Goal: Task Accomplishment & Management: Complete application form

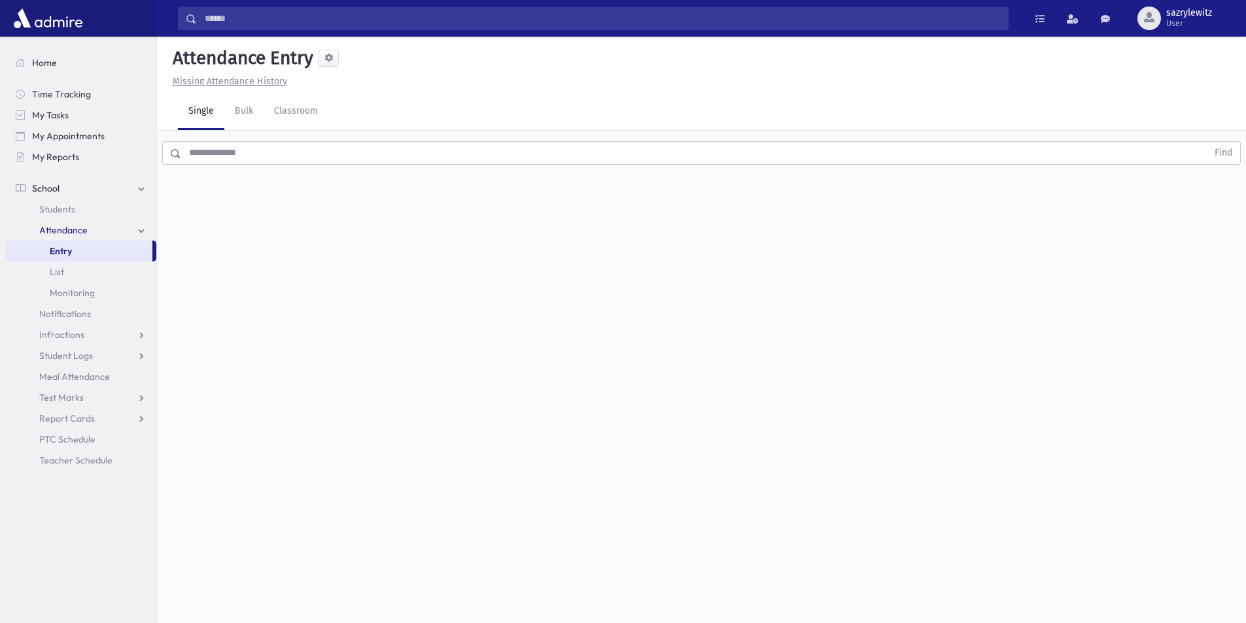
click at [208, 153] on input "text" at bounding box center [694, 153] width 1026 height 24
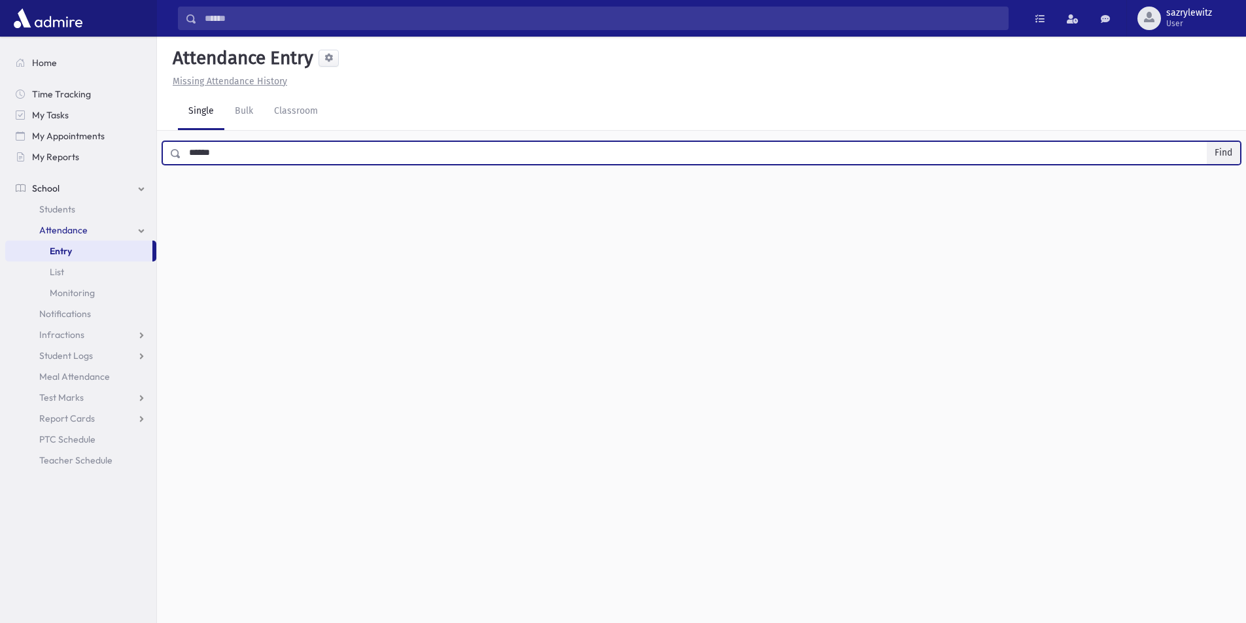
type input "******"
click at [1217, 153] on button "Find" at bounding box center [1223, 153] width 33 height 22
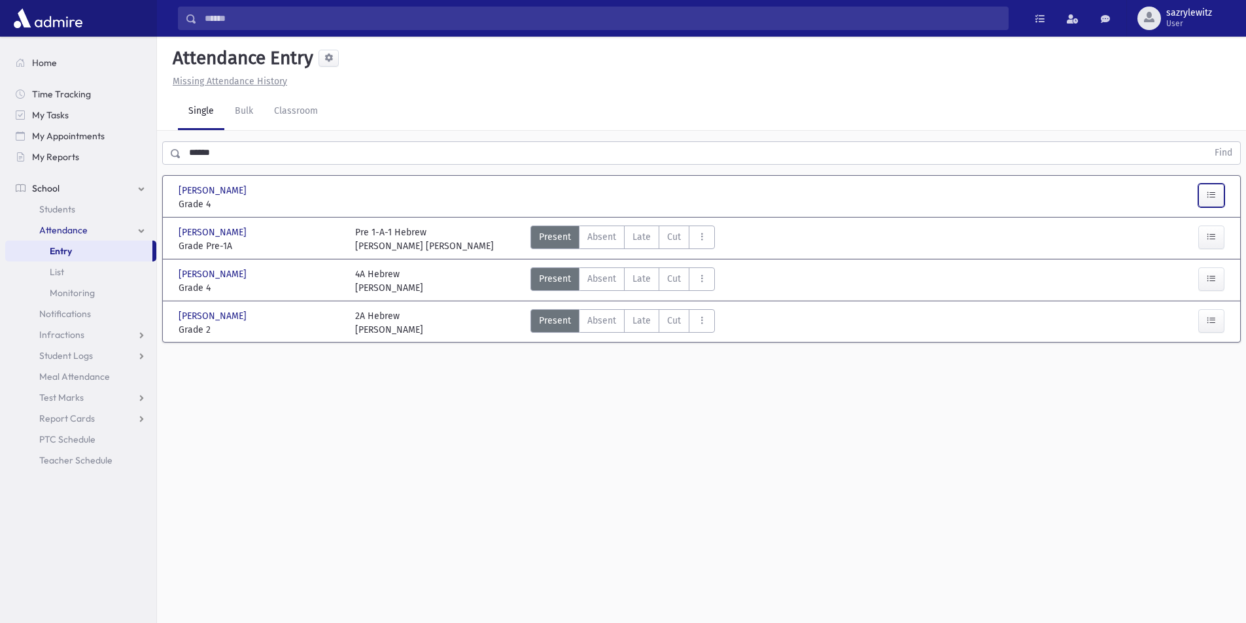
click at [1212, 192] on icon "button" at bounding box center [1211, 195] width 9 height 11
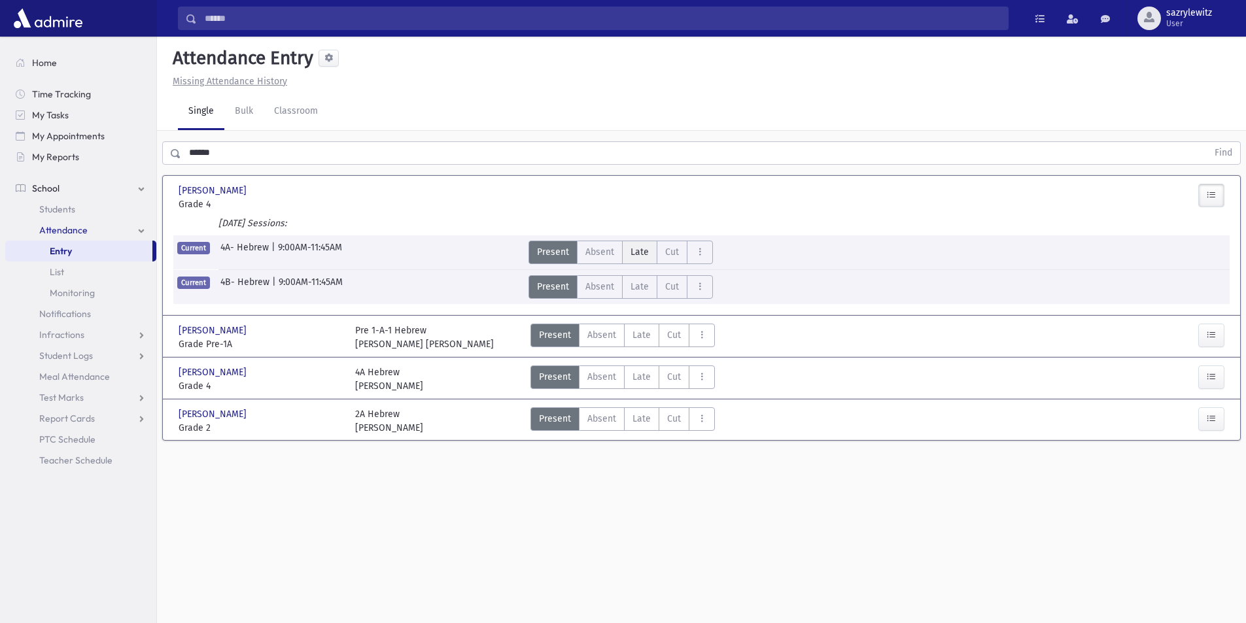
click at [629, 253] on label "Late L" at bounding box center [639, 253] width 35 height 24
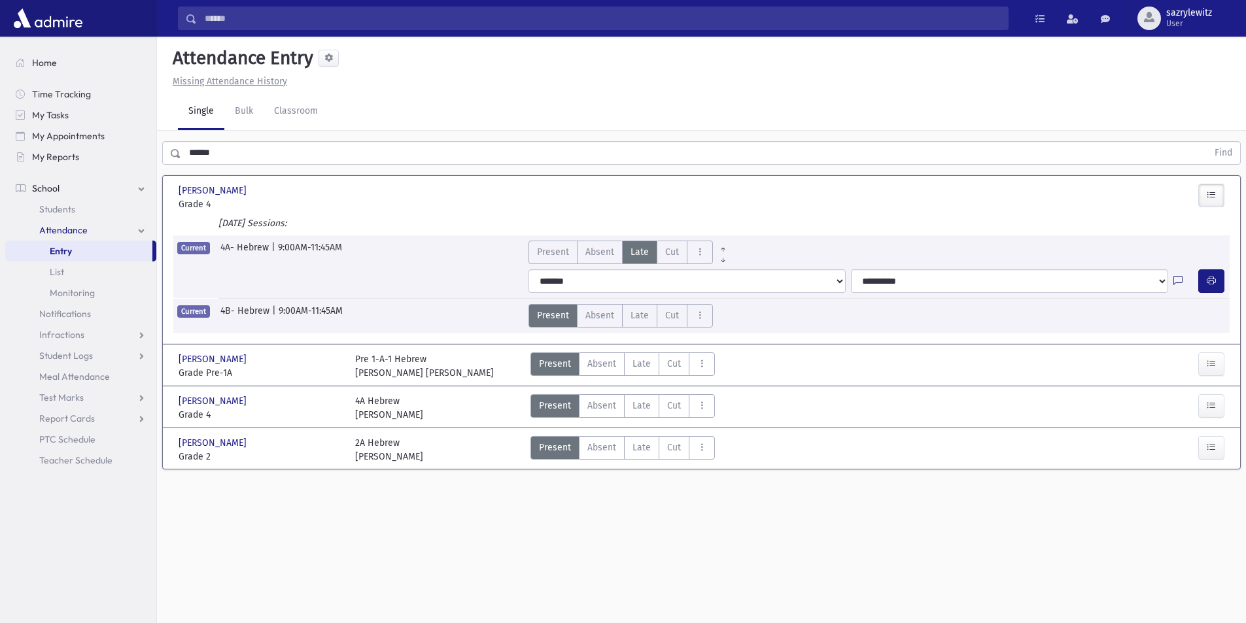
click at [1179, 281] on icon at bounding box center [1178, 281] width 9 height 11
click at [1115, 328] on textarea "Note" at bounding box center [1152, 344] width 153 height 50
type textarea "**********"
click at [1213, 440] on button "Save" at bounding box center [1210, 439] width 37 height 24
click at [1208, 283] on icon "button" at bounding box center [1211, 280] width 9 height 11
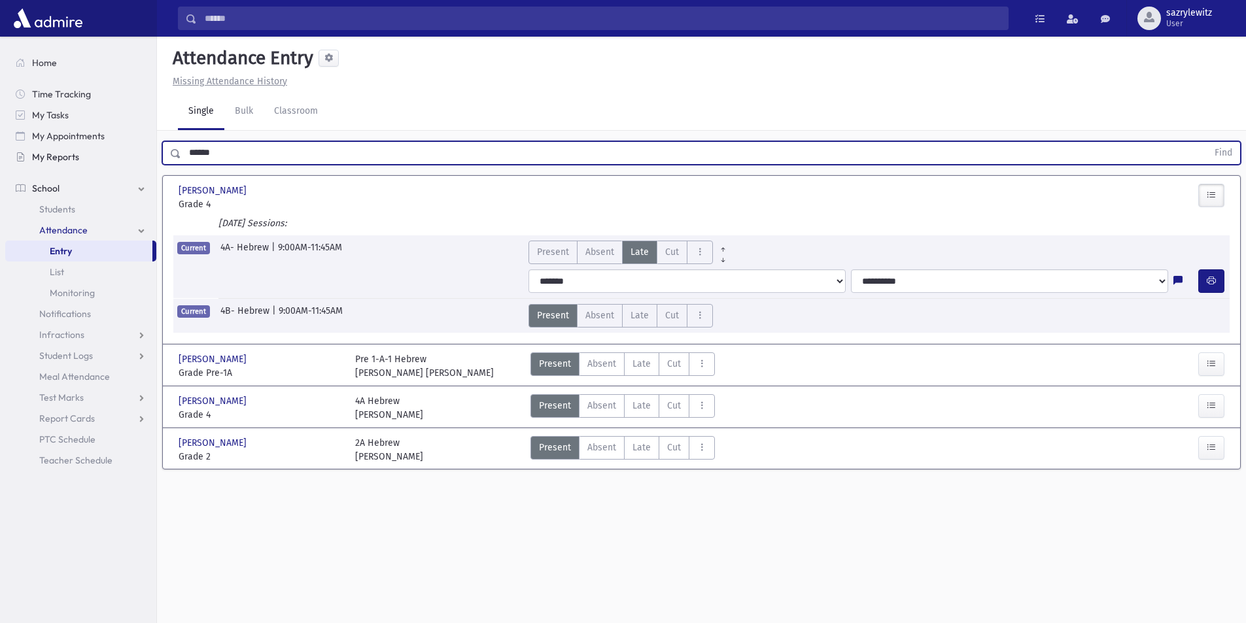
drag, startPoint x: 253, startPoint y: 156, endPoint x: 148, endPoint y: 150, distance: 104.8
click at [150, 151] on div "Search Results Students" at bounding box center [623, 326] width 1246 height 653
type input "******"
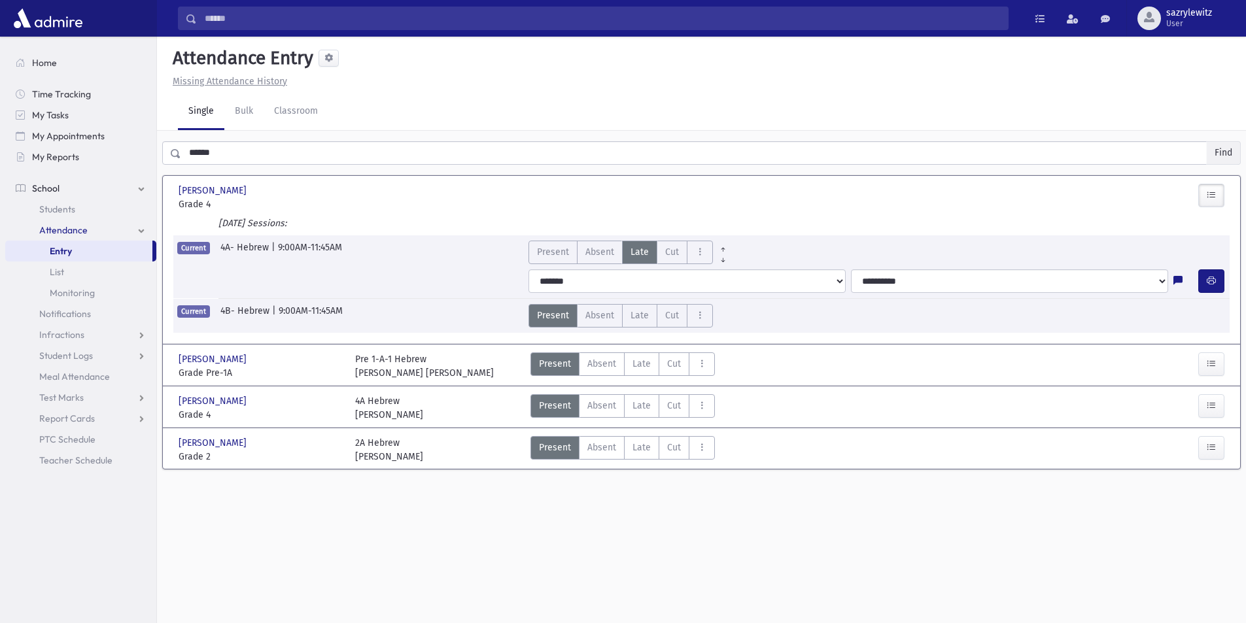
click at [1218, 149] on button "Find" at bounding box center [1223, 153] width 33 height 22
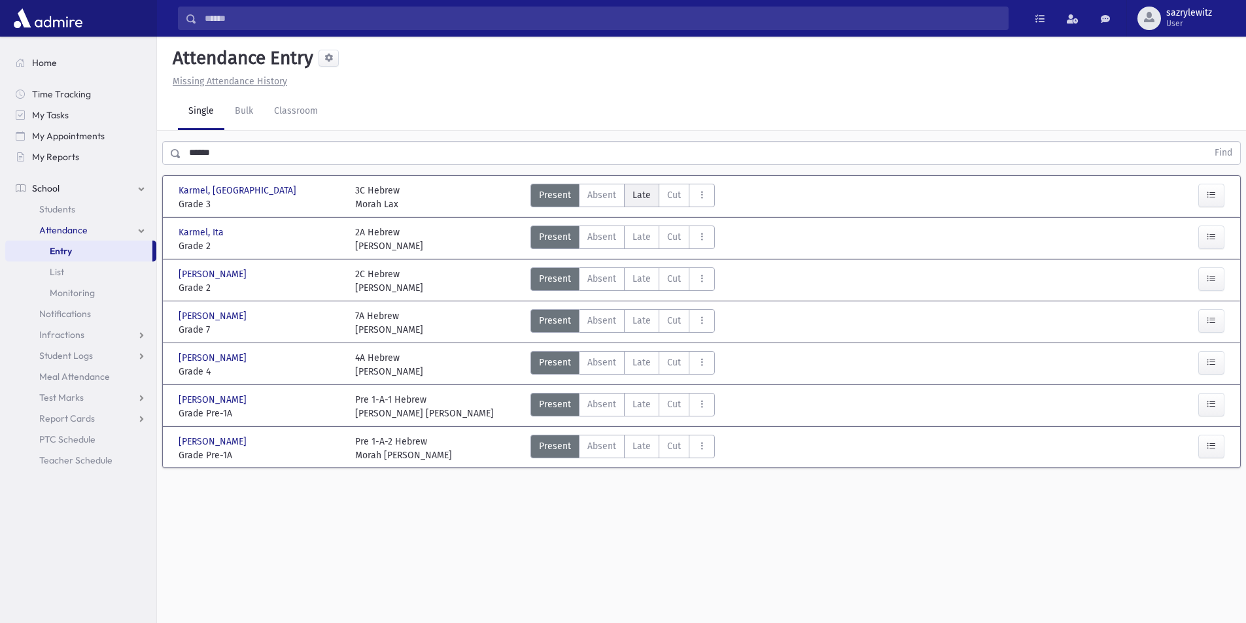
click at [635, 200] on span "Late" at bounding box center [642, 195] width 18 height 14
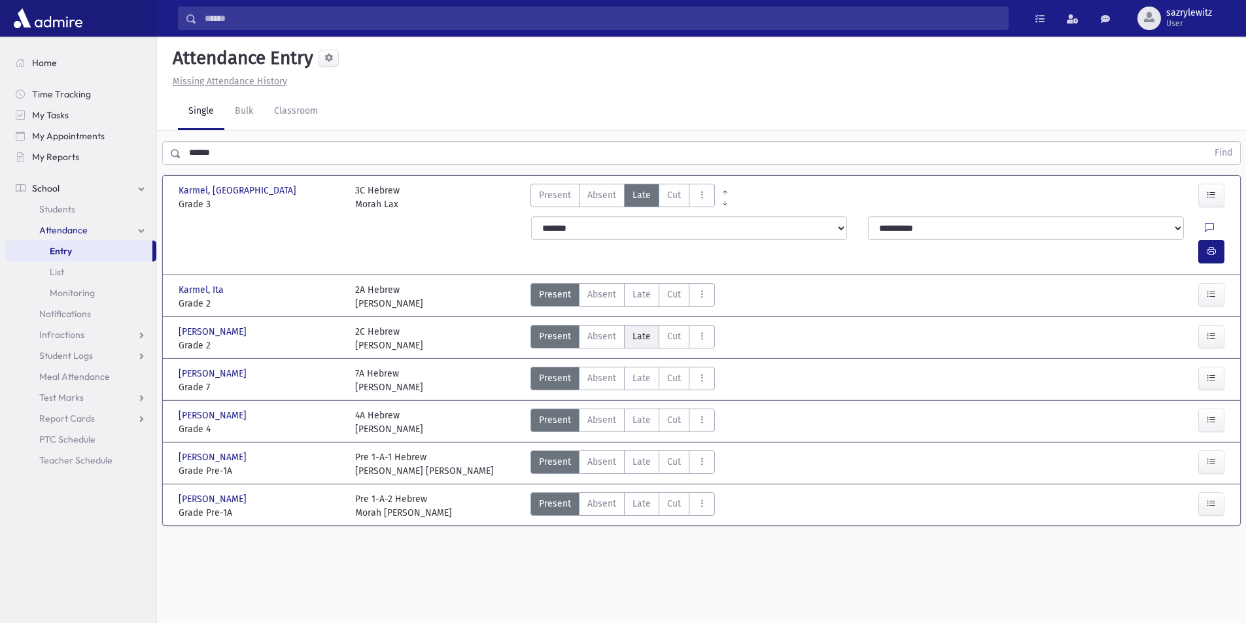
click at [638, 330] on span "Late" at bounding box center [642, 337] width 18 height 14
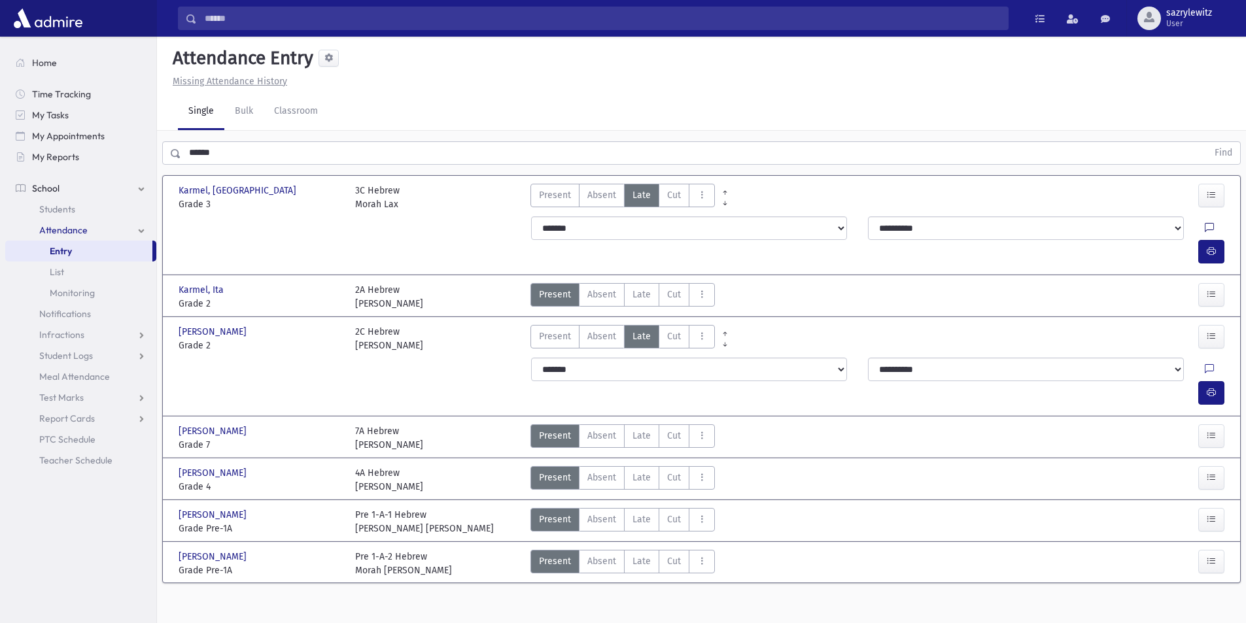
click at [1205, 225] on icon at bounding box center [1209, 228] width 9 height 11
click at [1145, 278] on textarea "Note" at bounding box center [1152, 295] width 153 height 50
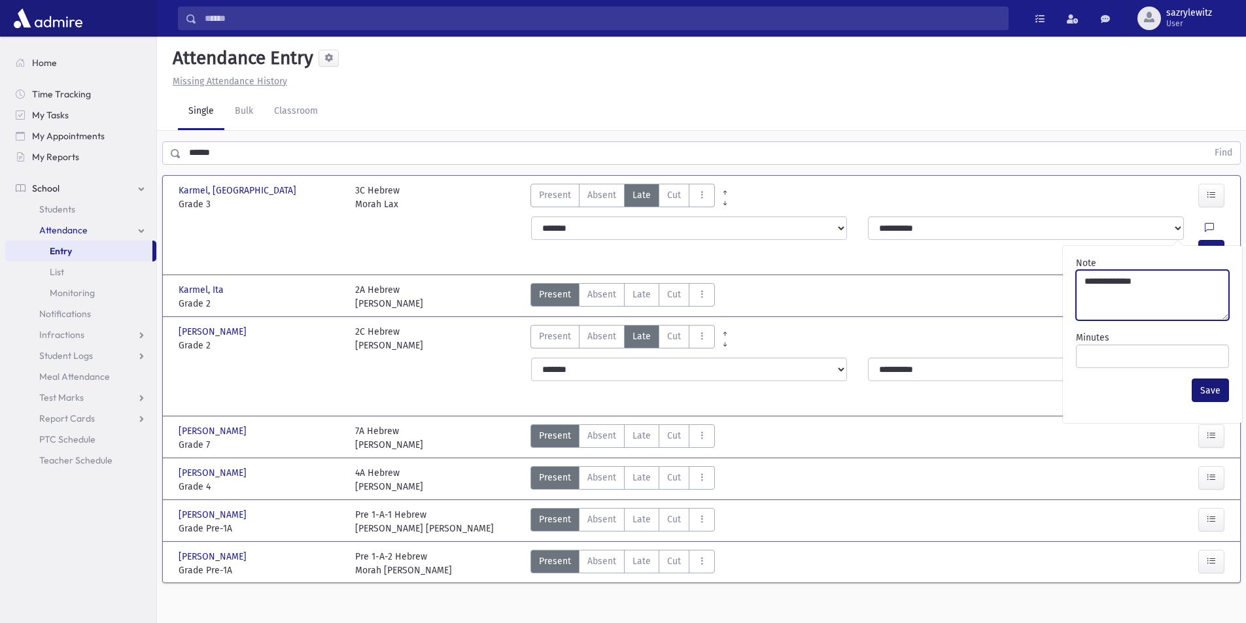
type textarea "**********"
click at [1217, 396] on button "Save" at bounding box center [1210, 391] width 37 height 24
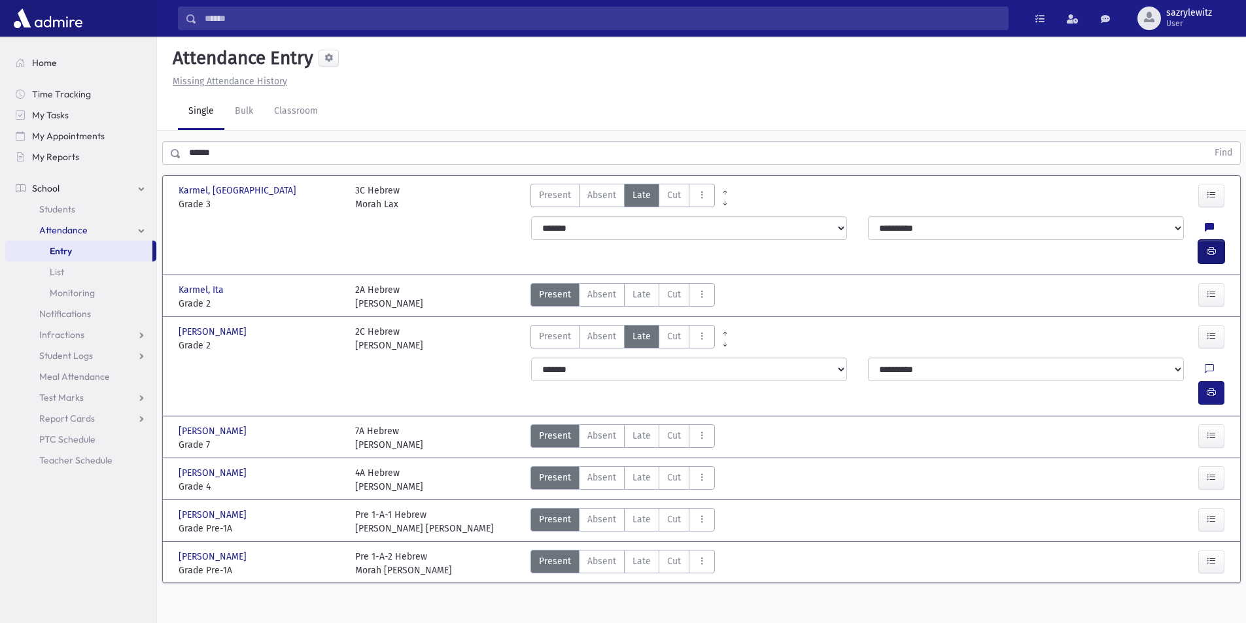
click at [1210, 246] on icon "button" at bounding box center [1211, 251] width 9 height 11
click at [1205, 364] on icon at bounding box center [1209, 369] width 9 height 11
click at [1091, 410] on textarea "Note" at bounding box center [1152, 413] width 153 height 50
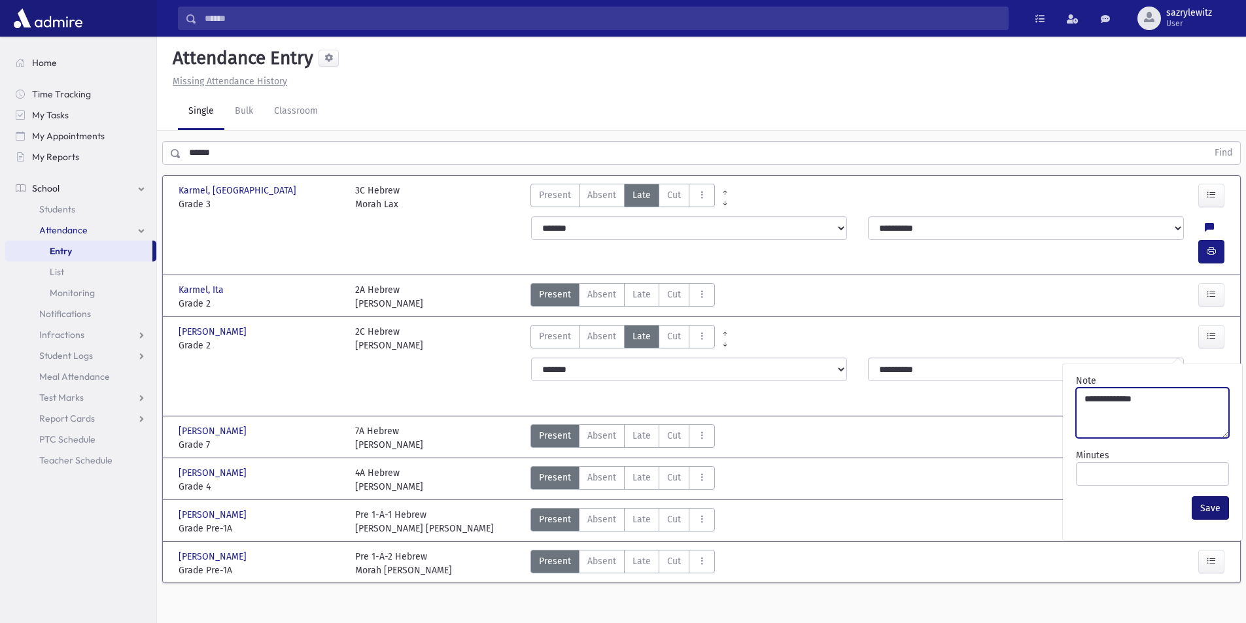
type textarea "**********"
click at [1219, 509] on button "Save" at bounding box center [1210, 509] width 37 height 24
click at [1208, 387] on icon "button" at bounding box center [1211, 392] width 9 height 11
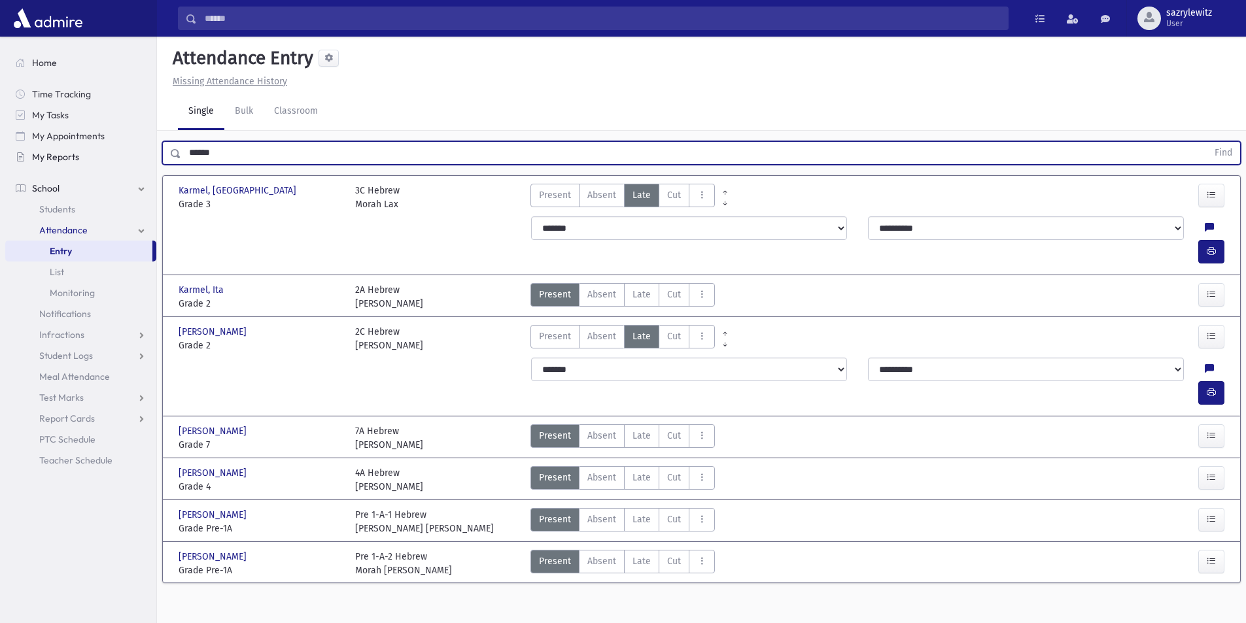
drag, startPoint x: 254, startPoint y: 154, endPoint x: 97, endPoint y: 149, distance: 156.4
click at [97, 149] on div "Search Results Students" at bounding box center [623, 326] width 1246 height 653
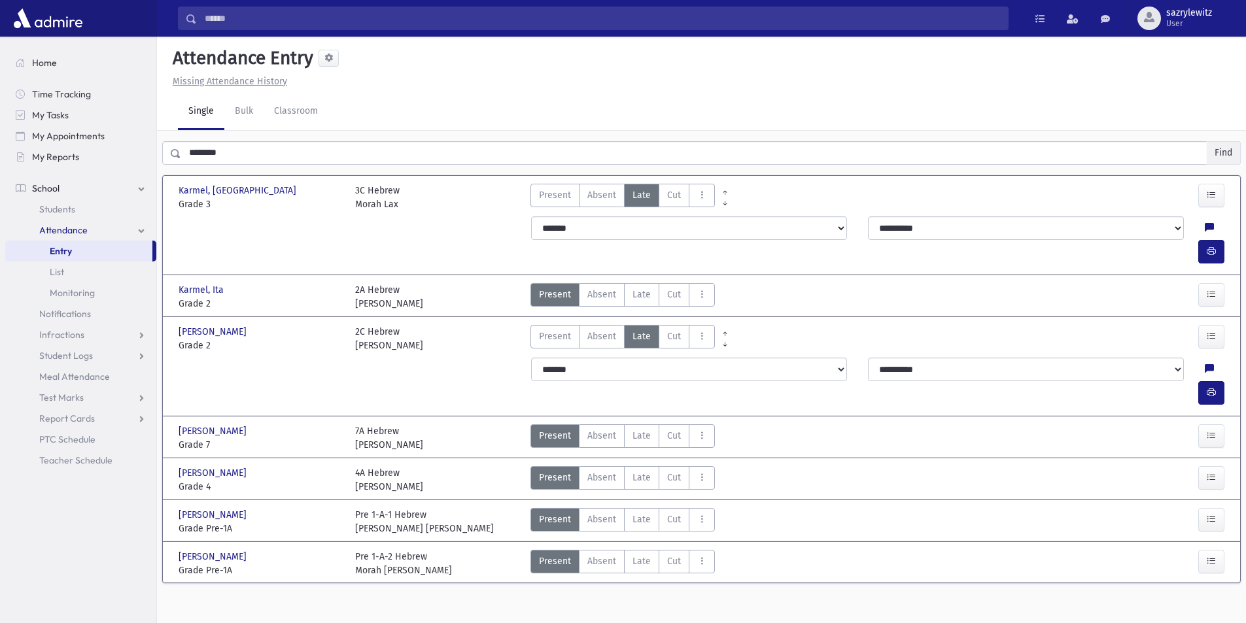
click at [1213, 150] on button "Find" at bounding box center [1223, 153] width 33 height 22
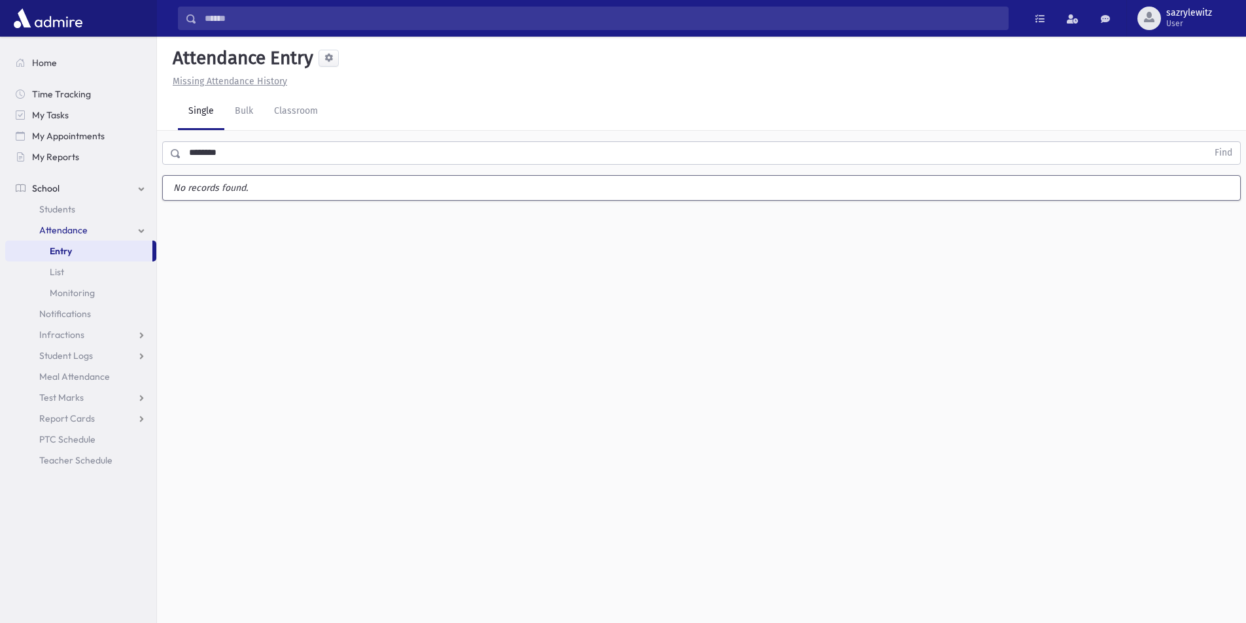
click at [232, 154] on input "********" at bounding box center [694, 153] width 1026 height 24
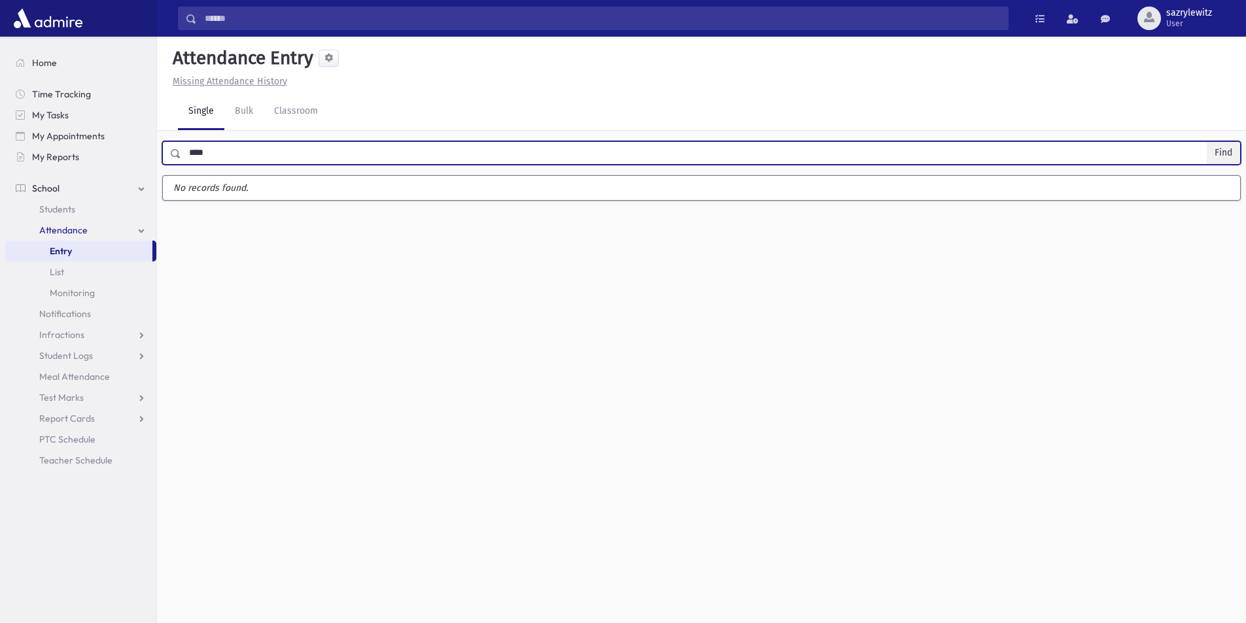
type input "****"
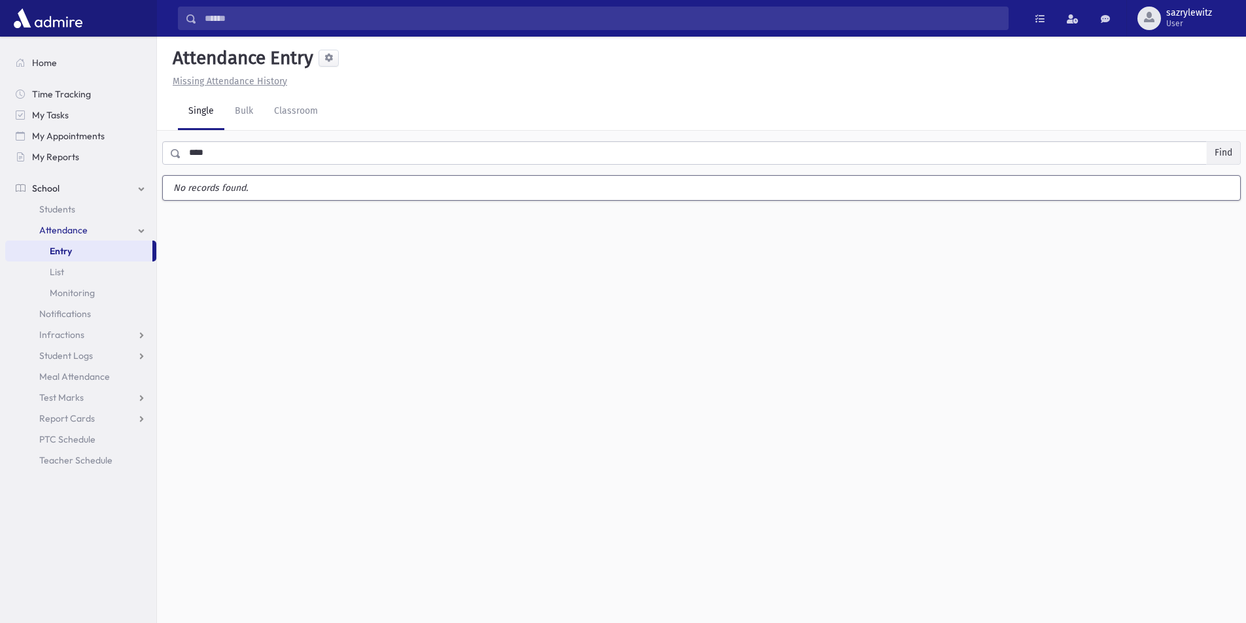
click at [1221, 153] on button "Find" at bounding box center [1223, 153] width 33 height 22
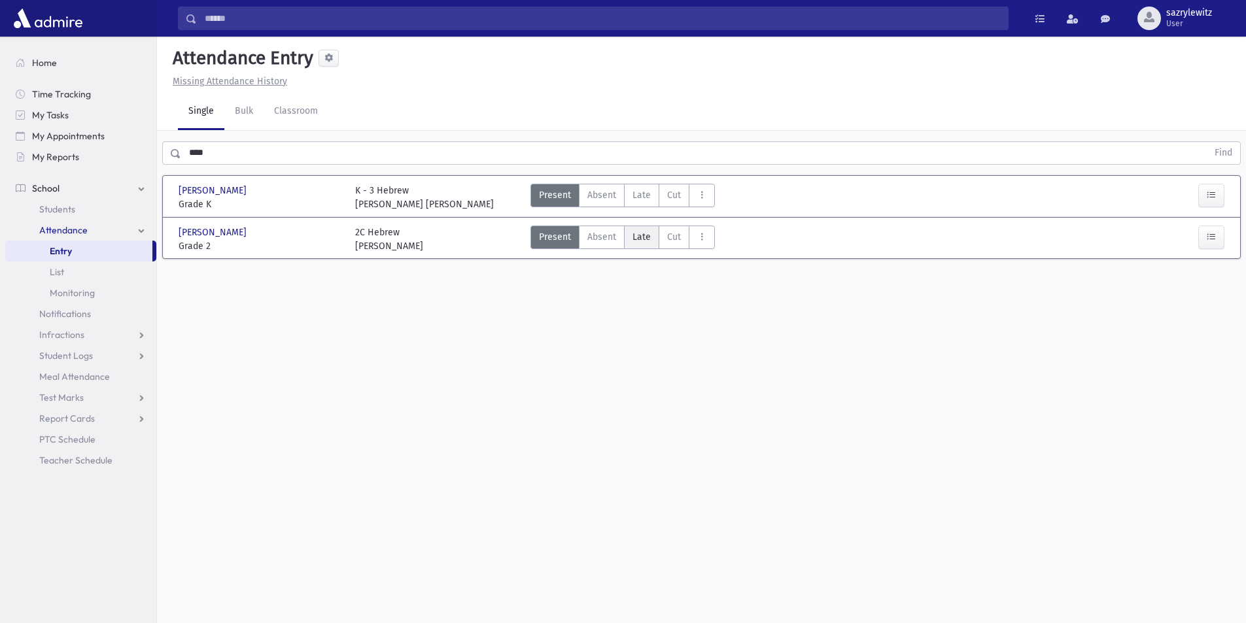
click at [633, 237] on span "Late" at bounding box center [642, 237] width 18 height 14
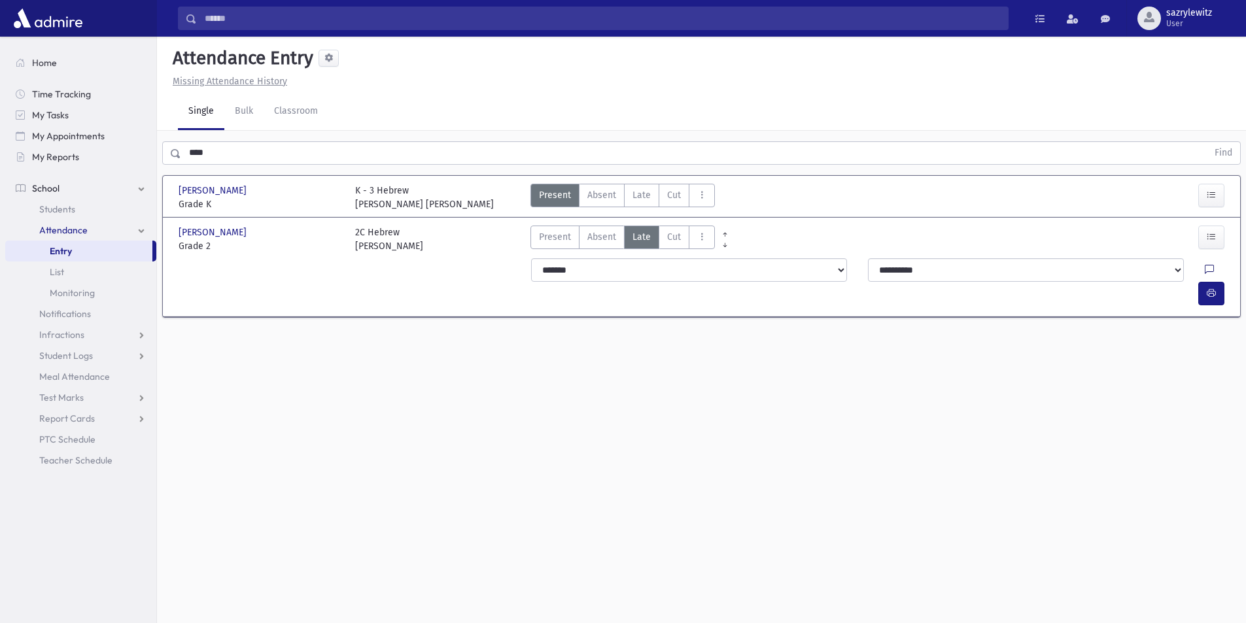
click at [1205, 264] on link at bounding box center [1209, 273] width 9 height 18
click at [1121, 343] on textarea "Note" at bounding box center [1152, 337] width 153 height 50
type textarea "**********"
click at [1207, 427] on button "Save" at bounding box center [1210, 433] width 37 height 24
click at [1212, 288] on icon "button" at bounding box center [1211, 293] width 9 height 11
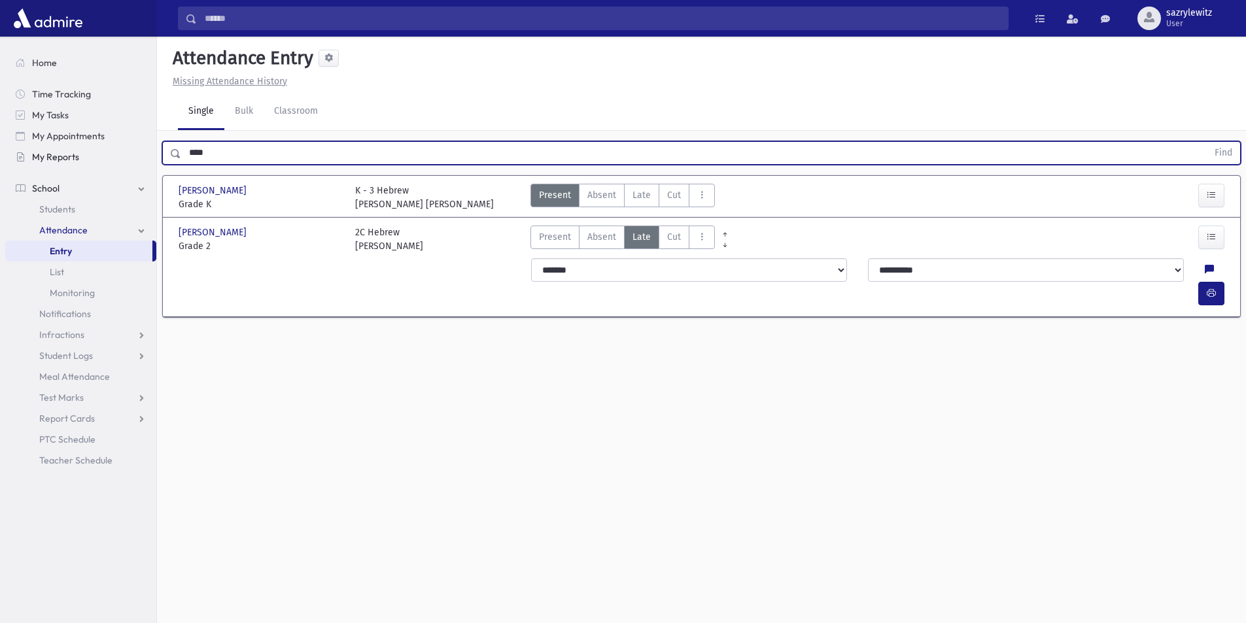
drag, startPoint x: 230, startPoint y: 157, endPoint x: 115, endPoint y: 153, distance: 115.2
click at [115, 153] on div "Search Results Students" at bounding box center [623, 326] width 1246 height 653
click at [1221, 150] on button "Find" at bounding box center [1223, 153] width 33 height 22
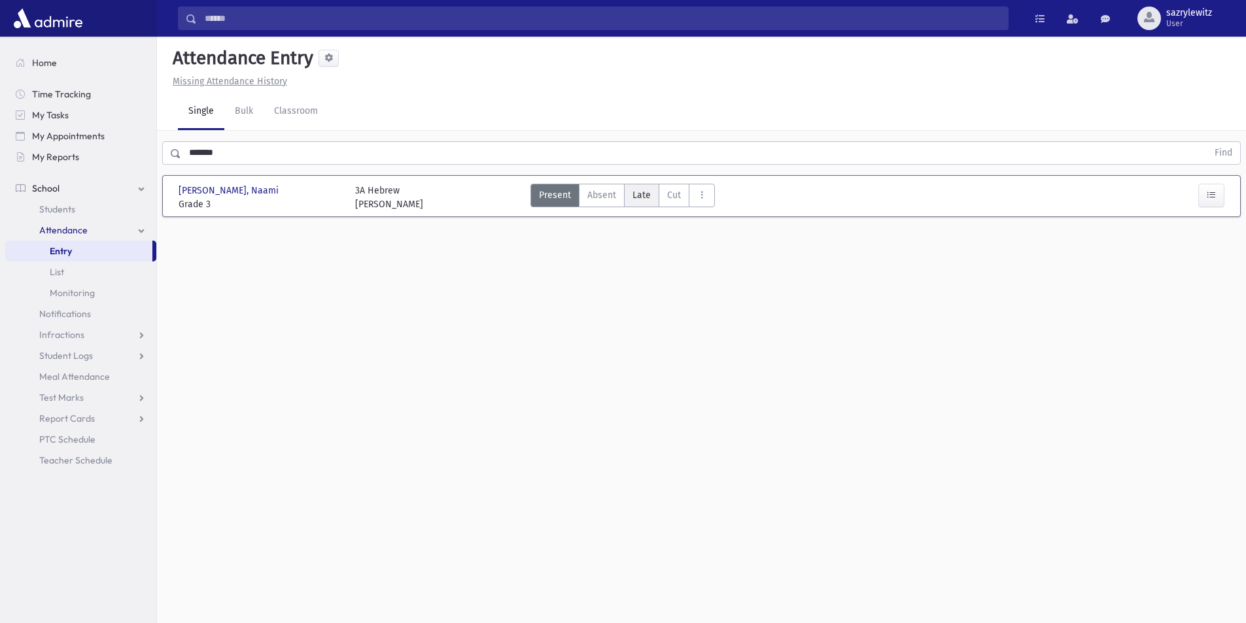
click at [644, 200] on span "Late" at bounding box center [642, 195] width 18 height 14
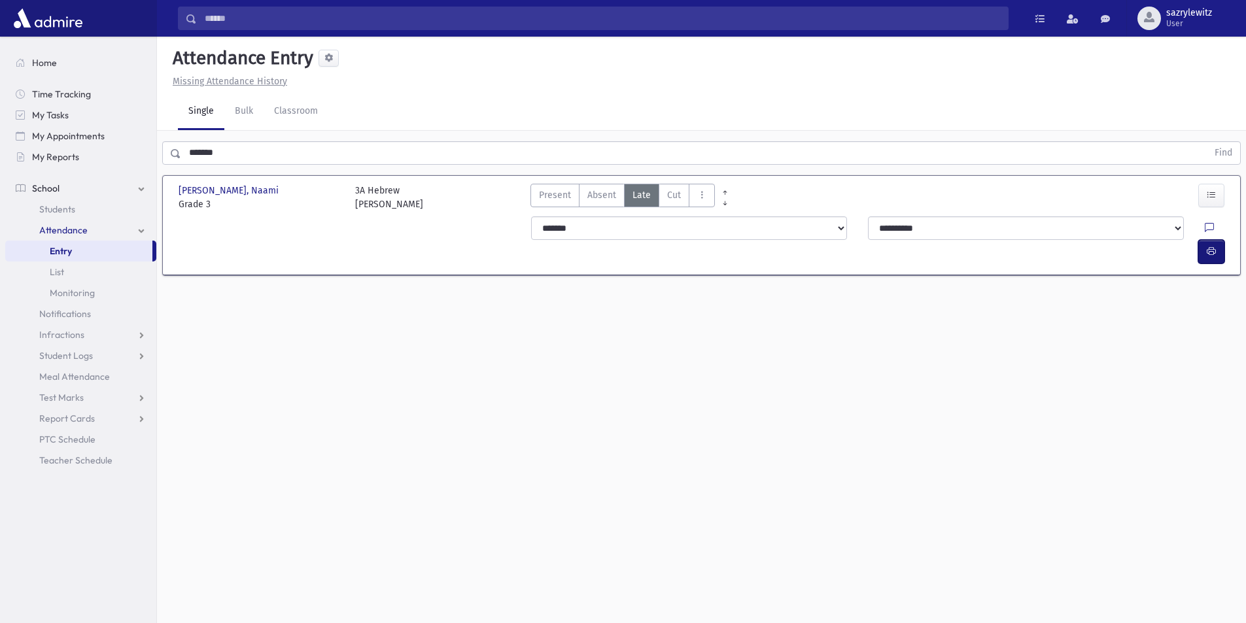
click at [1208, 246] on icon "button" at bounding box center [1211, 251] width 9 height 11
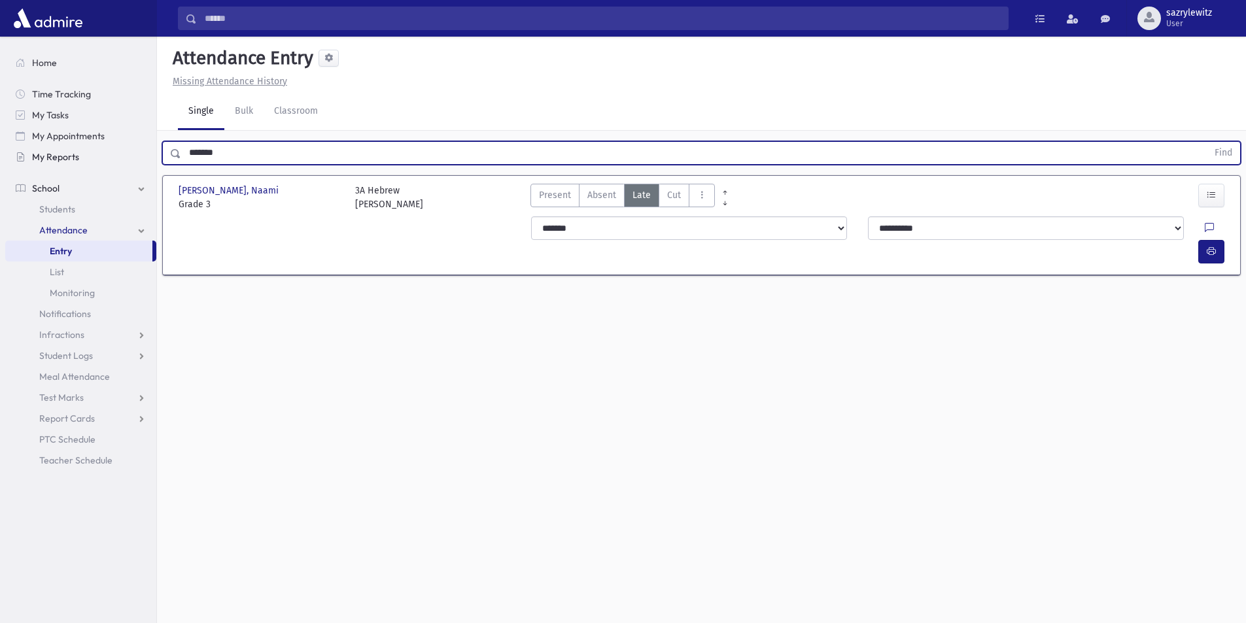
drag, startPoint x: 258, startPoint y: 158, endPoint x: 131, endPoint y: 155, distance: 126.9
click at [131, 155] on div "Search Results Students" at bounding box center [623, 326] width 1246 height 653
type input "******"
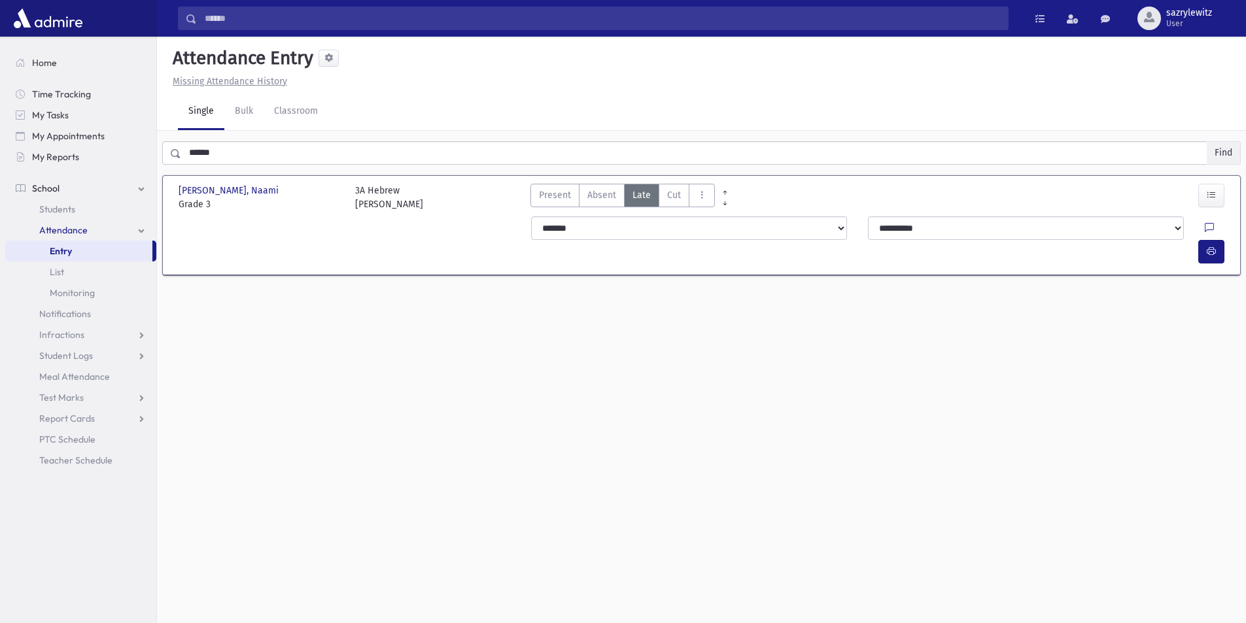
click at [1220, 151] on button "Find" at bounding box center [1223, 153] width 33 height 22
